Goal: Transaction & Acquisition: Purchase product/service

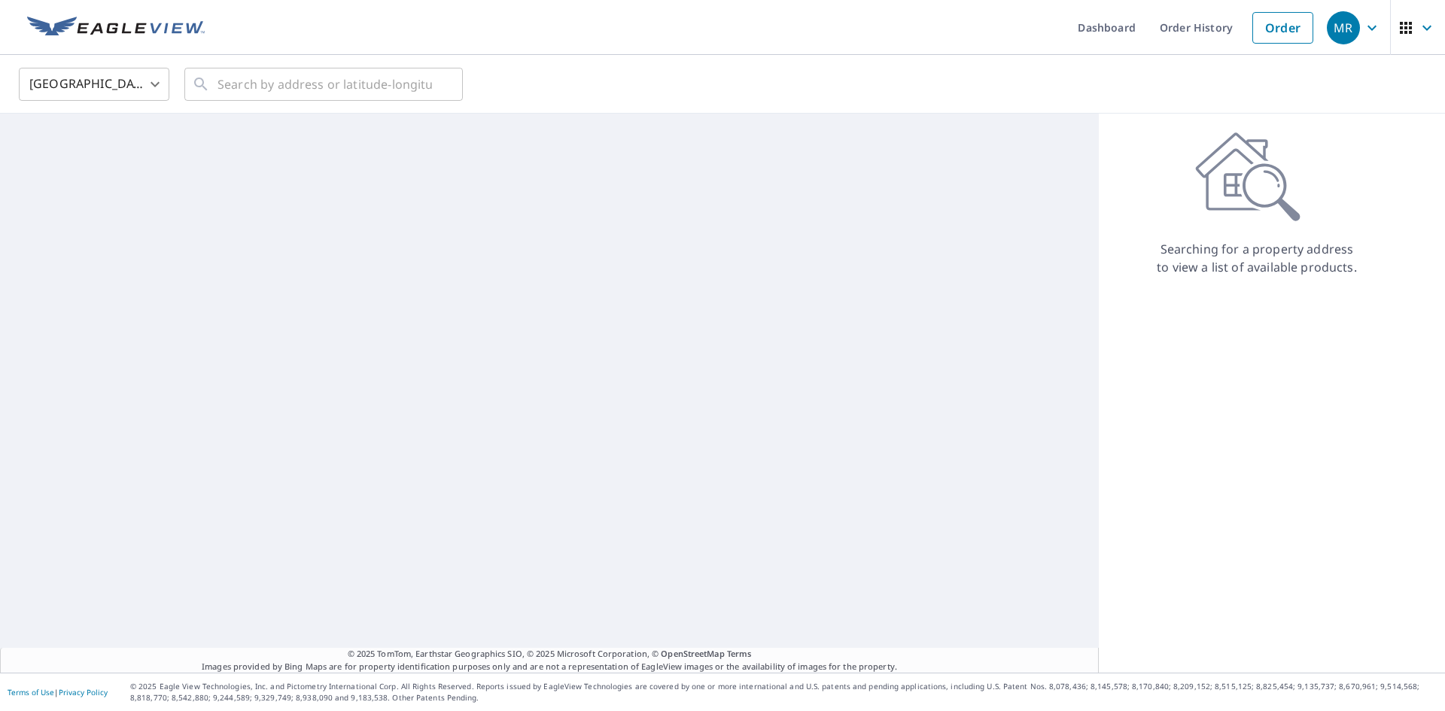
click at [211, 82] on div "​" at bounding box center [323, 84] width 278 height 33
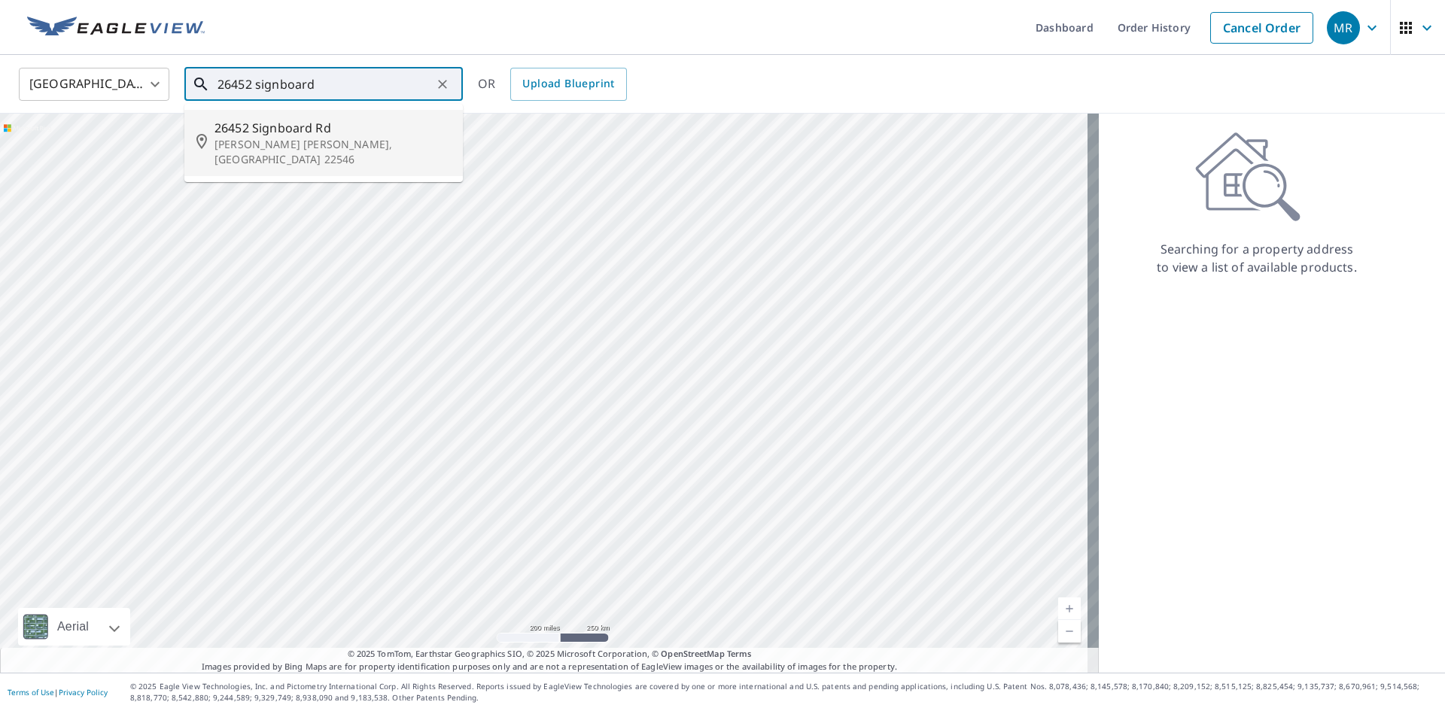
click at [203, 152] on li "[STREET_ADDRESS][PERSON_NAME][PERSON_NAME]" at bounding box center [323, 143] width 278 height 66
type input "[STREET_ADDRESS][PERSON_NAME][PERSON_NAME]"
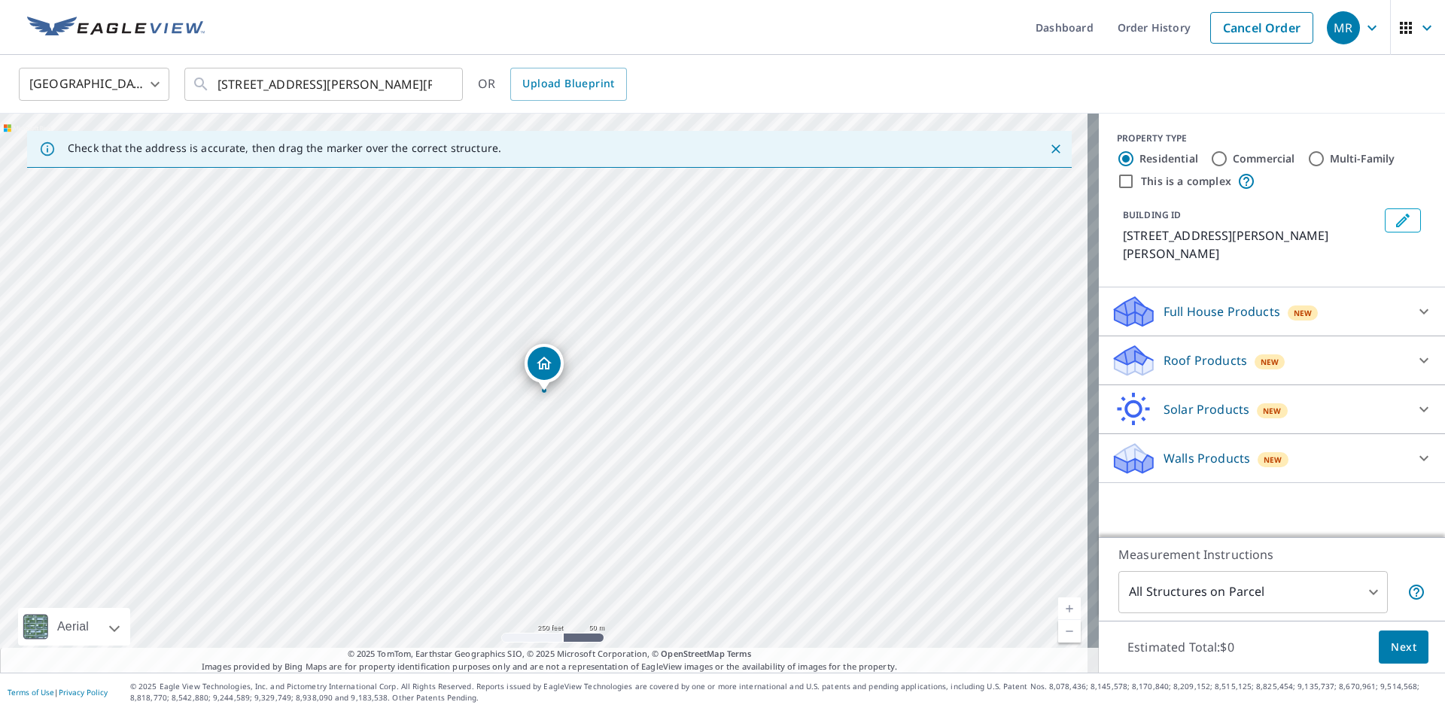
click at [1419, 358] on icon at bounding box center [1423, 360] width 9 height 5
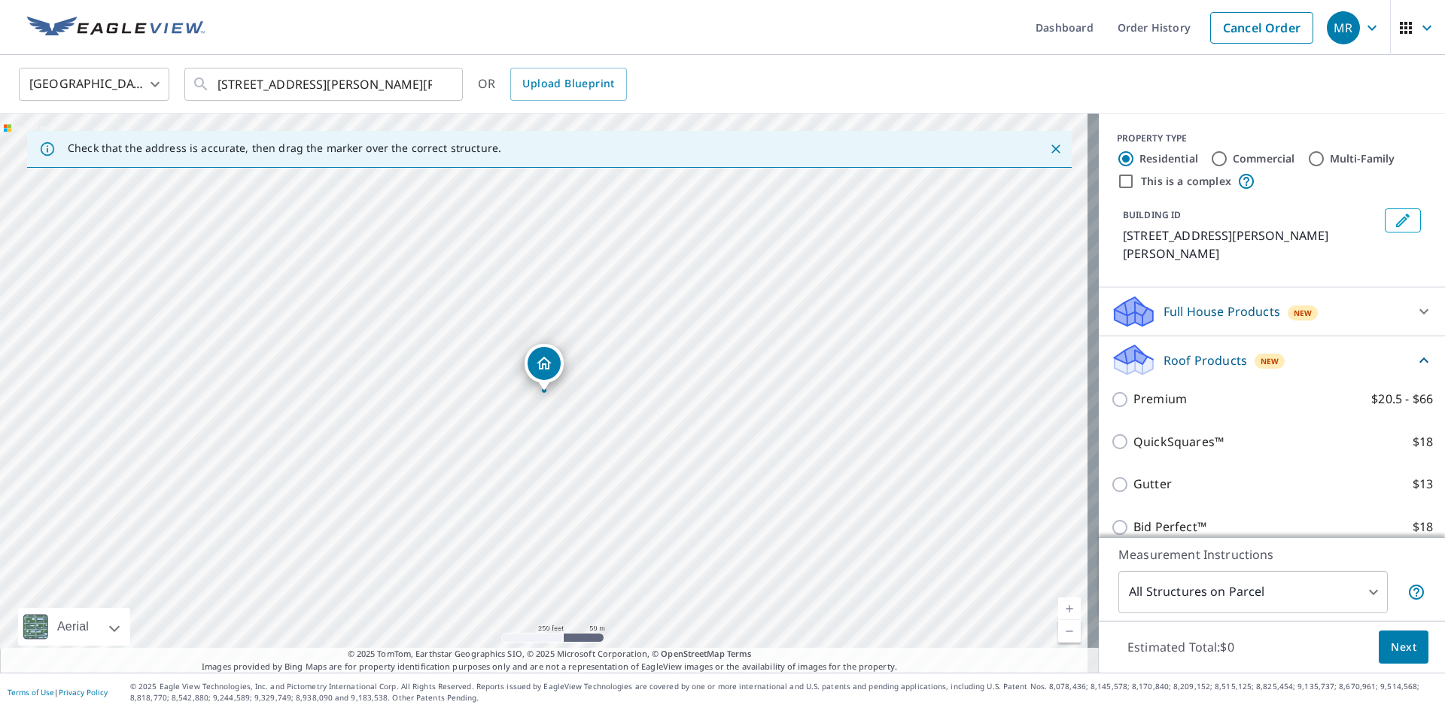
scroll to position [75, 0]
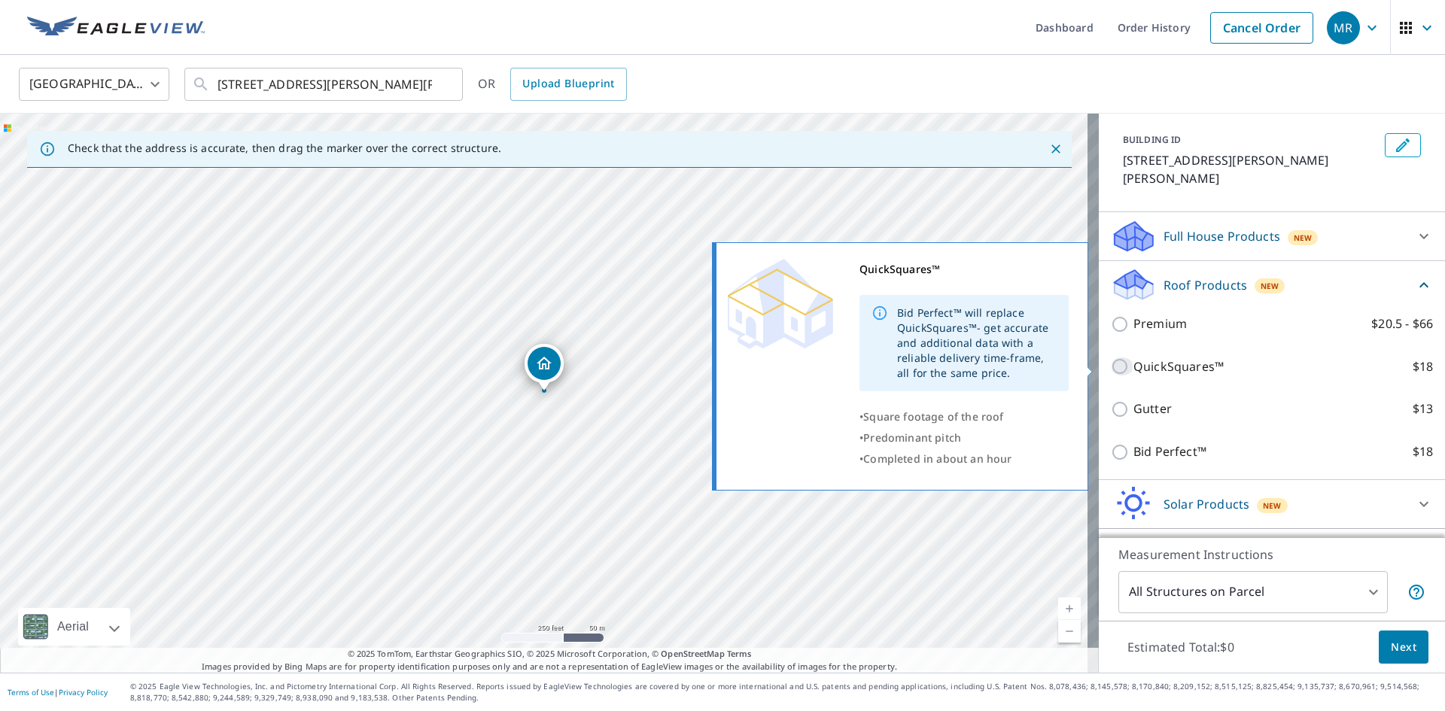
click at [1114, 366] on input "QuickSquares™ $18" at bounding box center [1122, 366] width 23 height 18
checkbox input "true"
type input "1"
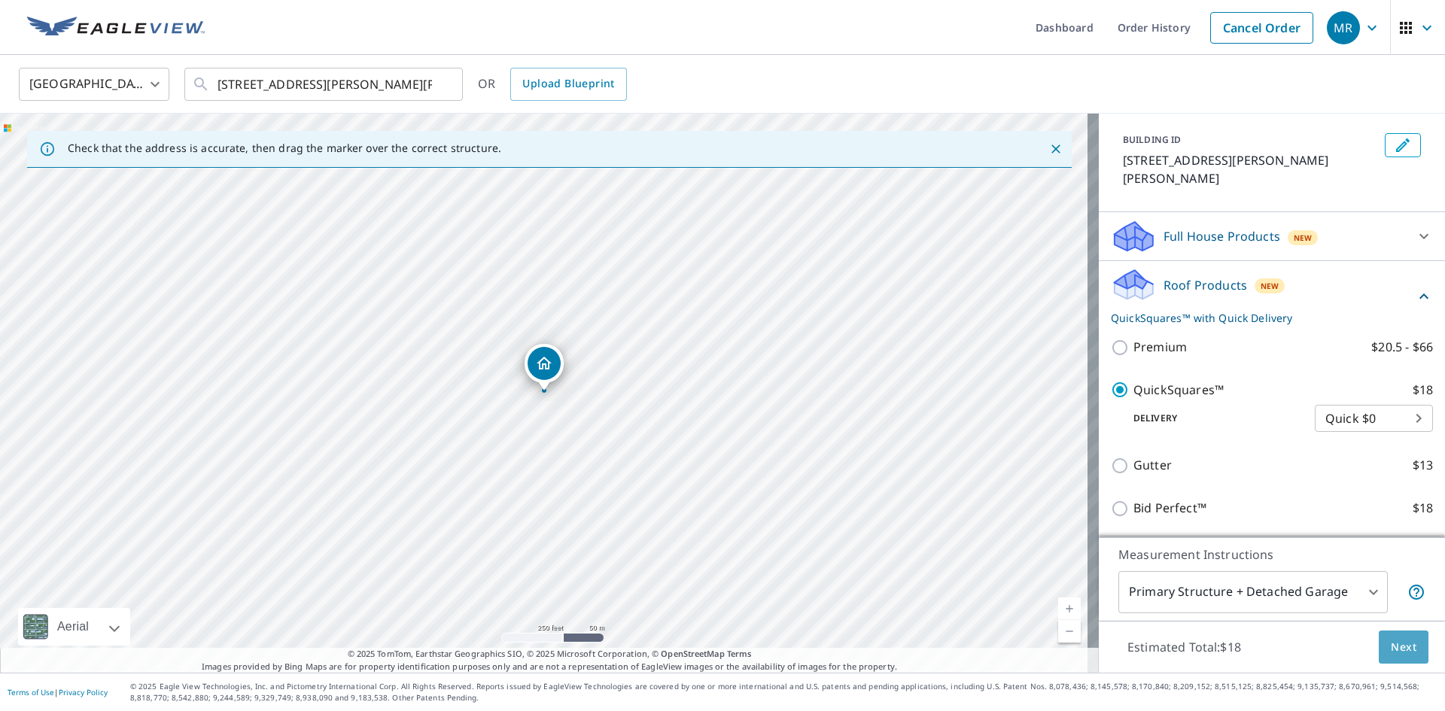
click at [1391, 646] on span "Next" at bounding box center [1404, 647] width 26 height 19
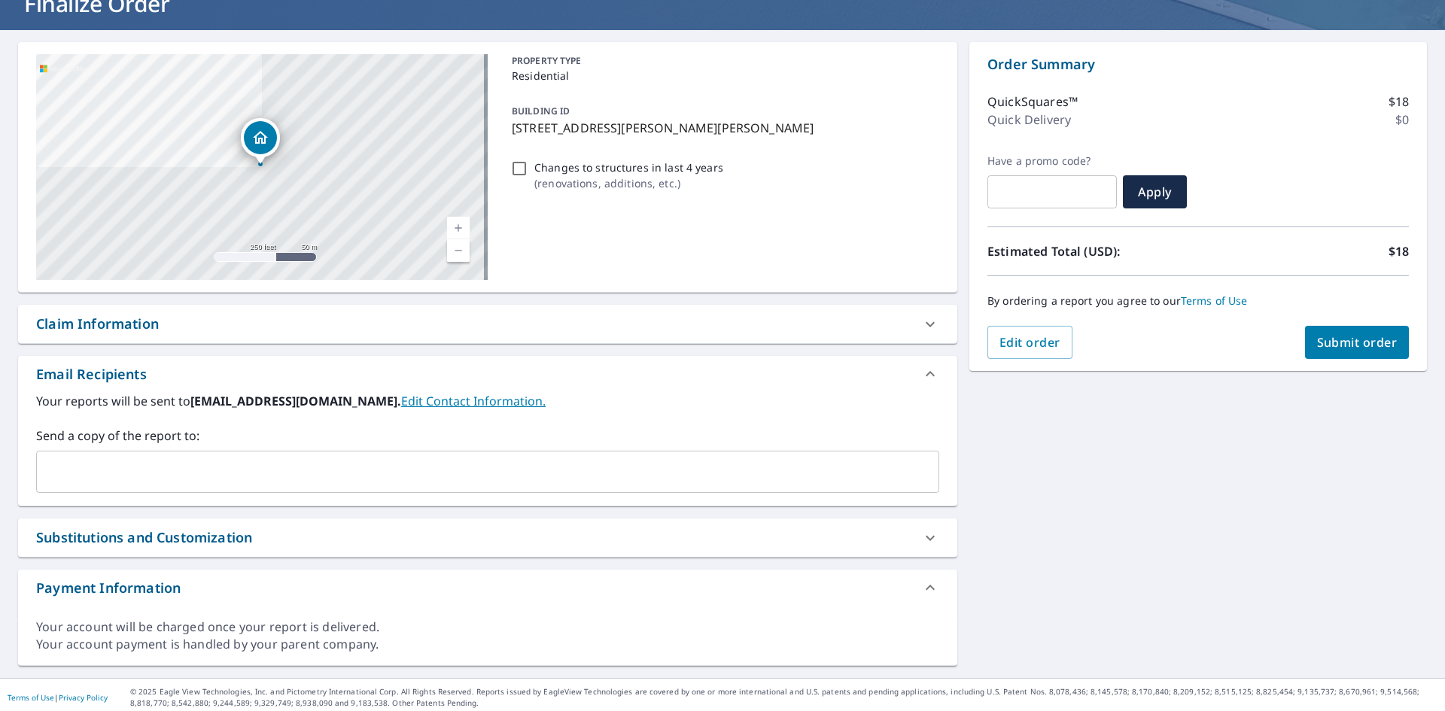
scroll to position [114, 0]
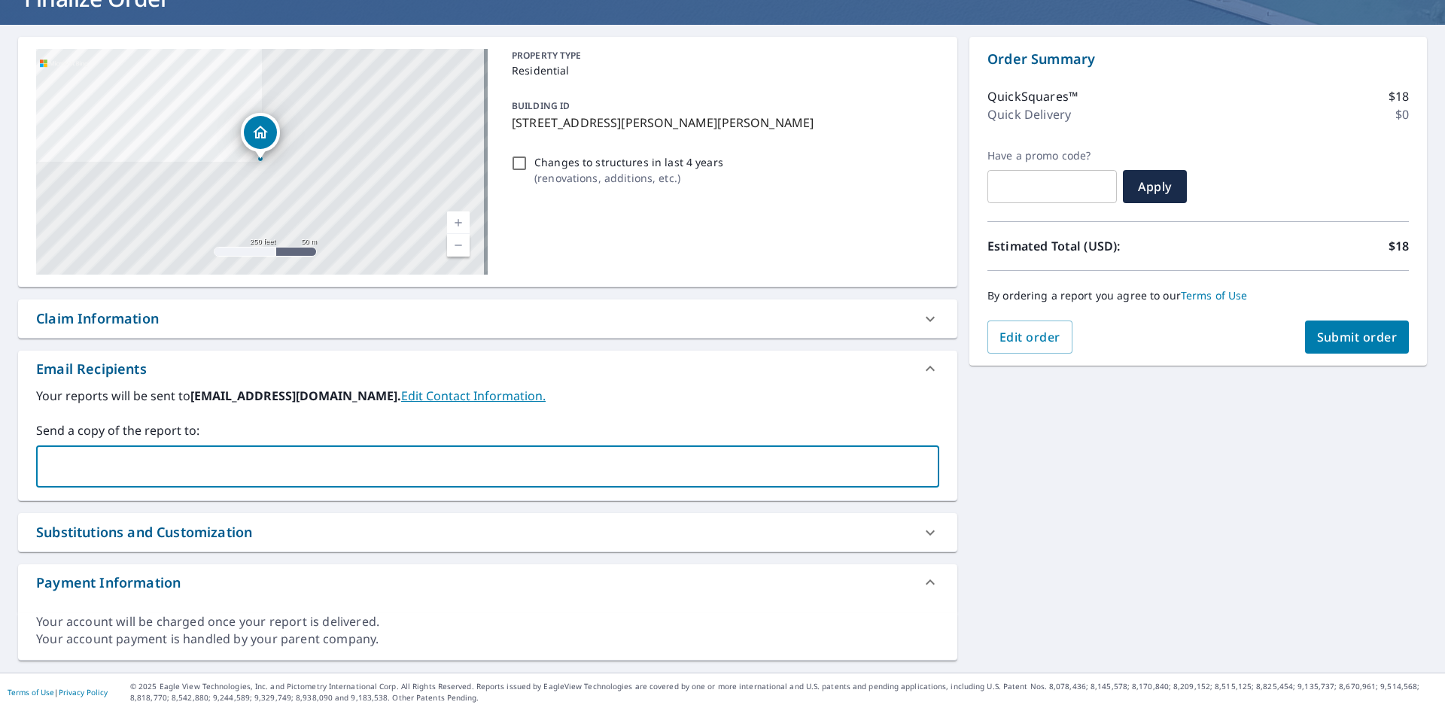
click at [118, 457] on input "text" at bounding box center [476, 466] width 867 height 29
type input "[PERSON_NAME][EMAIL_ADDRESS][DOMAIN_NAME]"
checkbox input "true"
type input "[PERSON_NAME][EMAIL_ADDRESS][DOMAIN_NAME]"
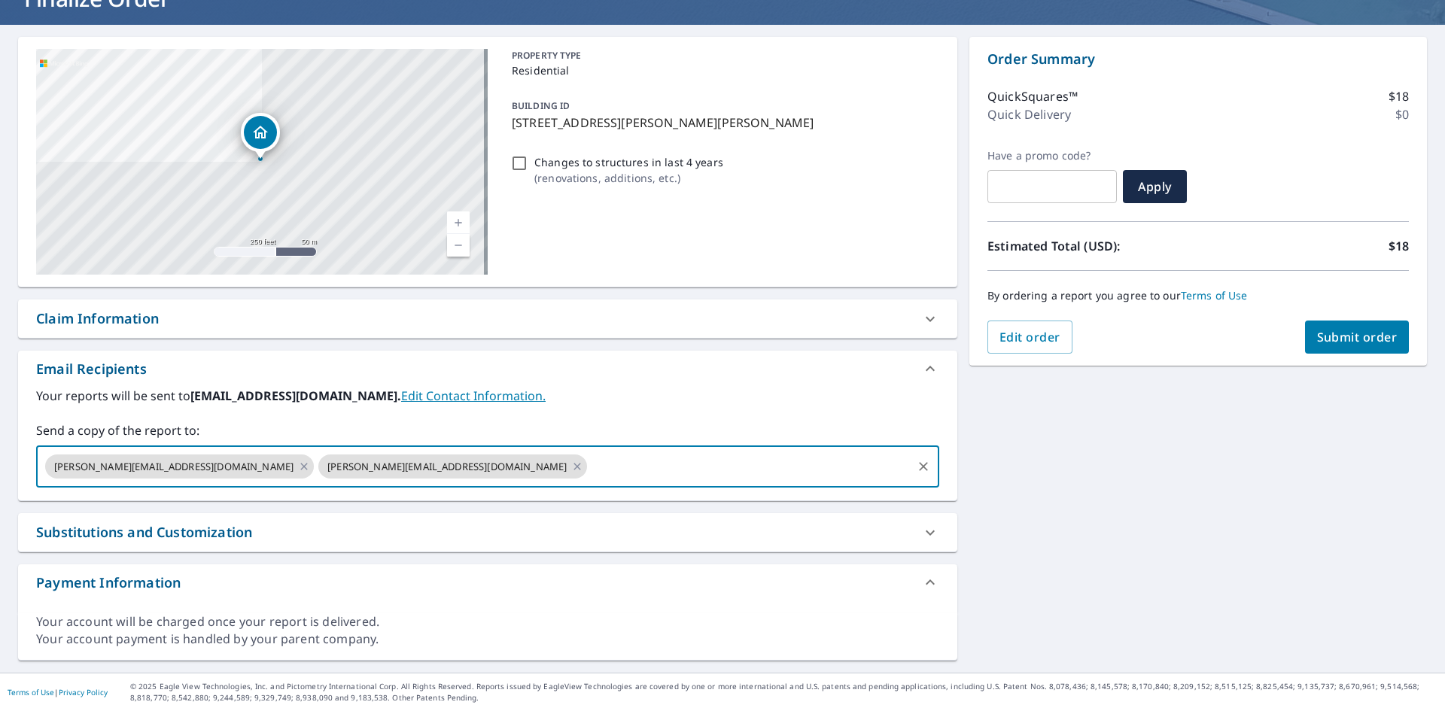
click at [1340, 333] on span "Submit order" at bounding box center [1357, 337] width 81 height 17
checkbox input "true"
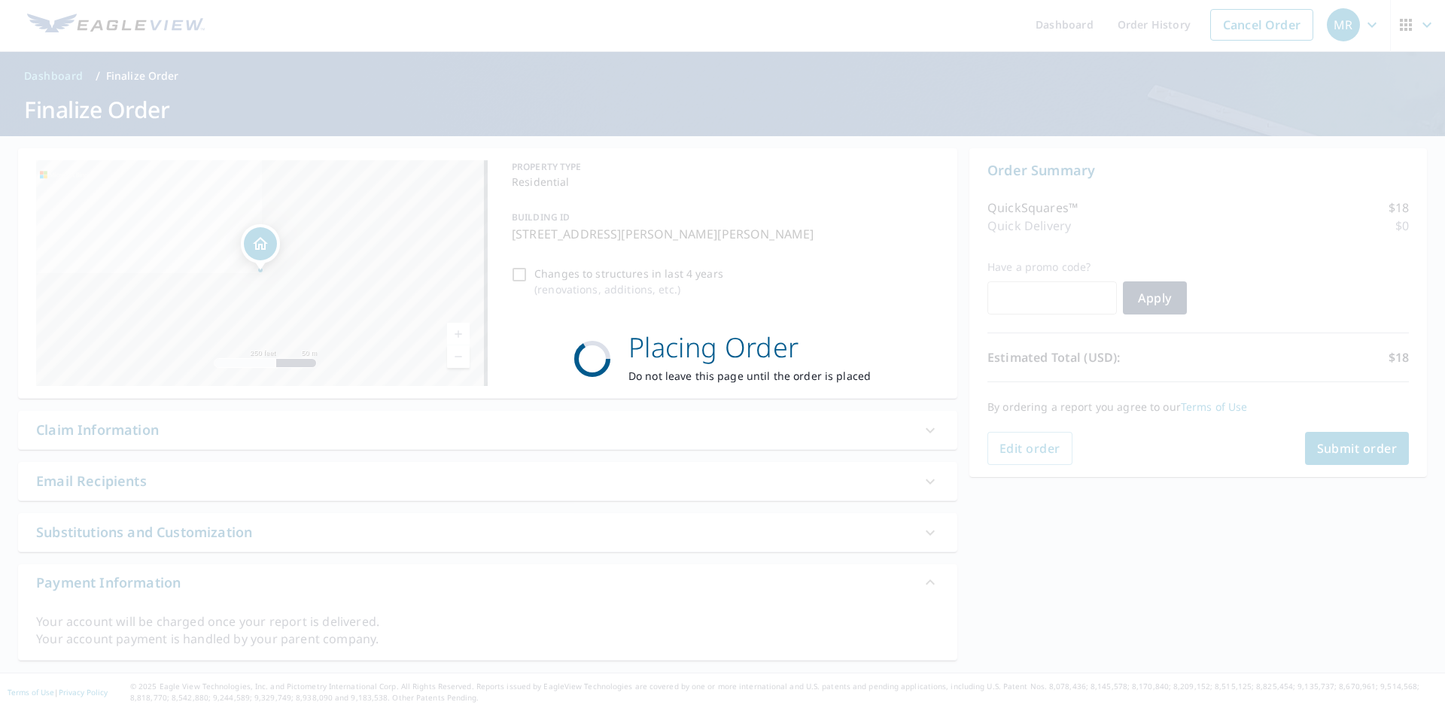
scroll to position [3, 0]
